Goal: Find contact information: Find contact information

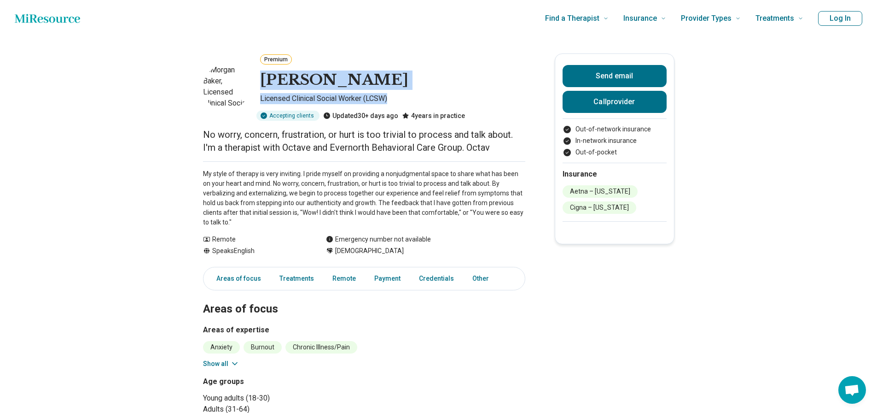
drag, startPoint x: 270, startPoint y: 80, endPoint x: 399, endPoint y: 99, distance: 129.9
click at [399, 99] on div "Premium [PERSON_NAME] Licensed Clinical Social Worker (LCSW) Accepting clients …" at bounding box center [364, 86] width 322 height 67
copy div "[PERSON_NAME] Licensed Clinical Social Worker (LCSW)"
click at [613, 99] on button "Call provider" at bounding box center [615, 102] width 104 height 22
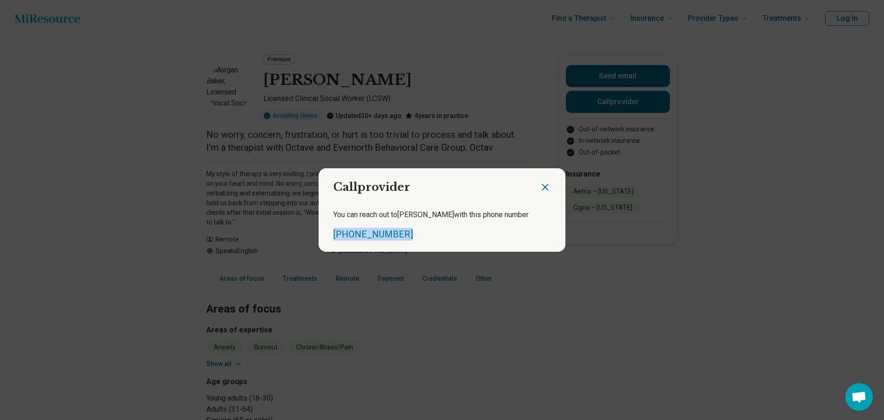
drag, startPoint x: 390, startPoint y: 233, endPoint x: 321, endPoint y: 236, distance: 68.7
click at [321, 236] on div "You can reach out to [PERSON_NAME] with this phone number [PHONE_NUMBER]" at bounding box center [442, 224] width 247 height 53
click at [541, 184] on icon "Close dialog" at bounding box center [545, 186] width 11 height 11
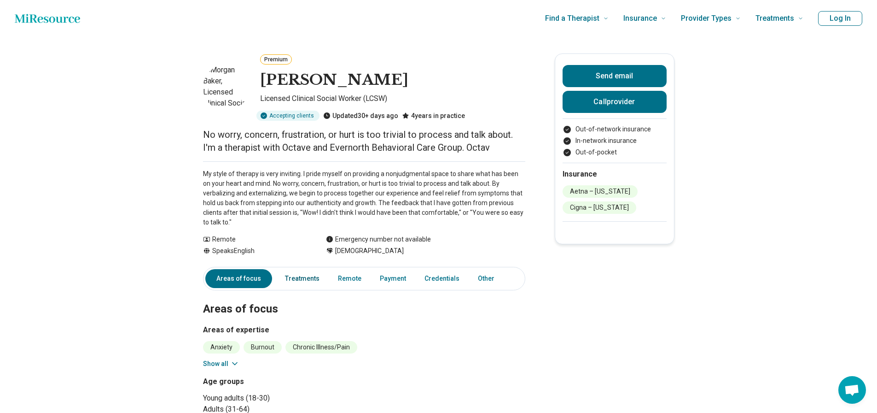
click at [293, 269] on link "Treatments" at bounding box center [303, 278] width 46 height 19
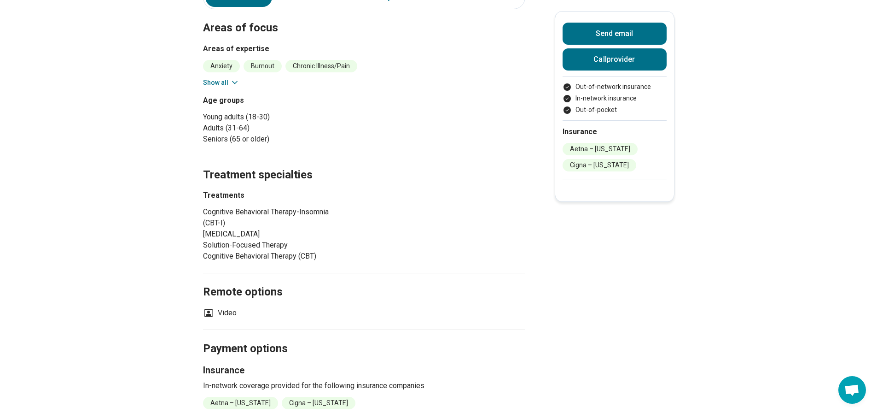
scroll to position [186, 0]
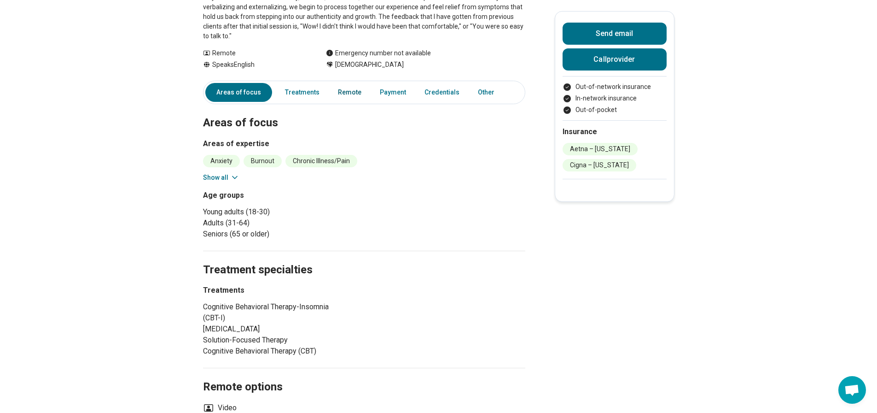
click at [362, 83] on link "Remote" at bounding box center [350, 92] width 35 height 19
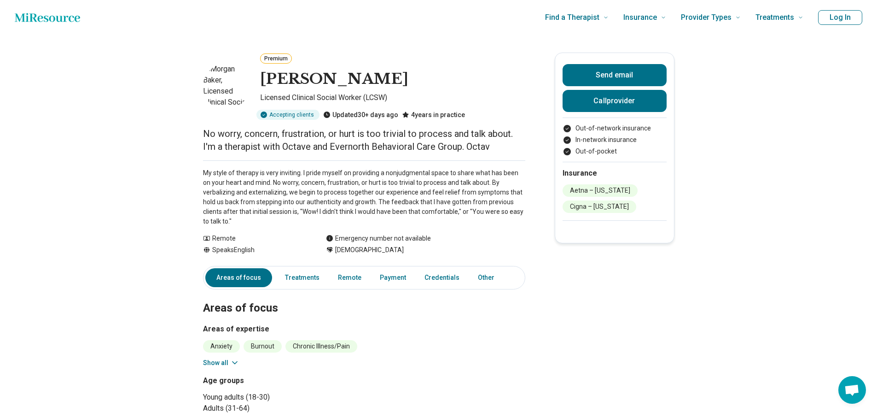
scroll to position [0, 0]
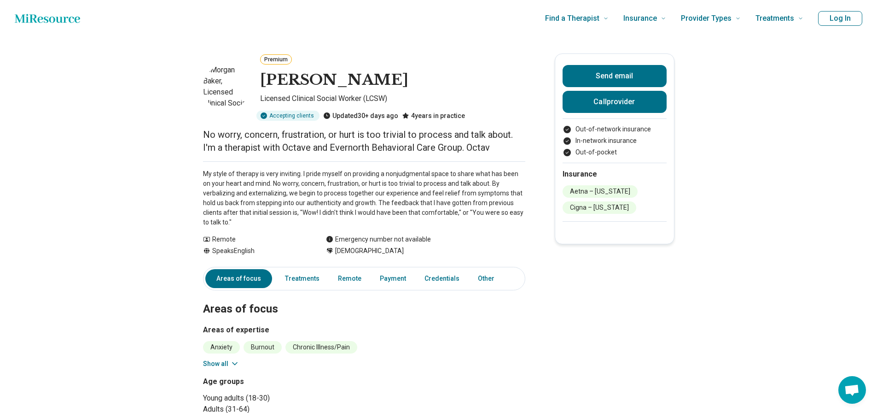
drag, startPoint x: 171, startPoint y: 194, endPoint x: 177, endPoint y: 187, distance: 8.8
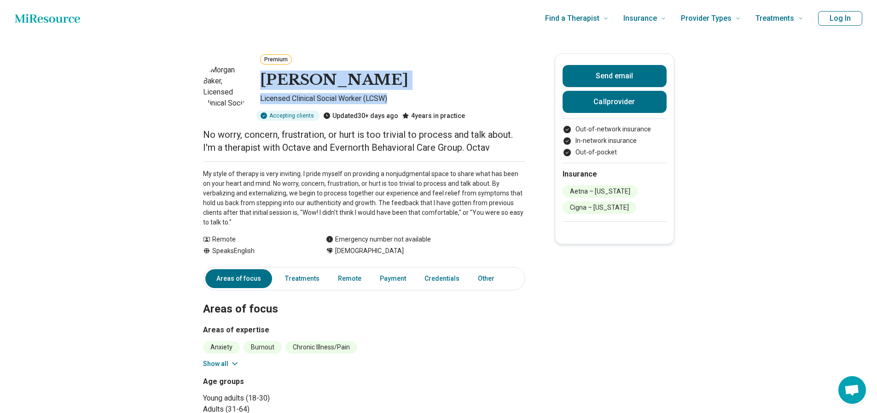
drag, startPoint x: 394, startPoint y: 99, endPoint x: 263, endPoint y: 74, distance: 133.7
click at [263, 74] on div "Premium [PERSON_NAME] Licensed Clinical Social Worker (LCSW) Accepting clients …" at bounding box center [364, 86] width 322 height 67
copy div "[PERSON_NAME] Licensed Clinical Social Worker (LCSW)"
